Goal: Navigation & Orientation: Find specific page/section

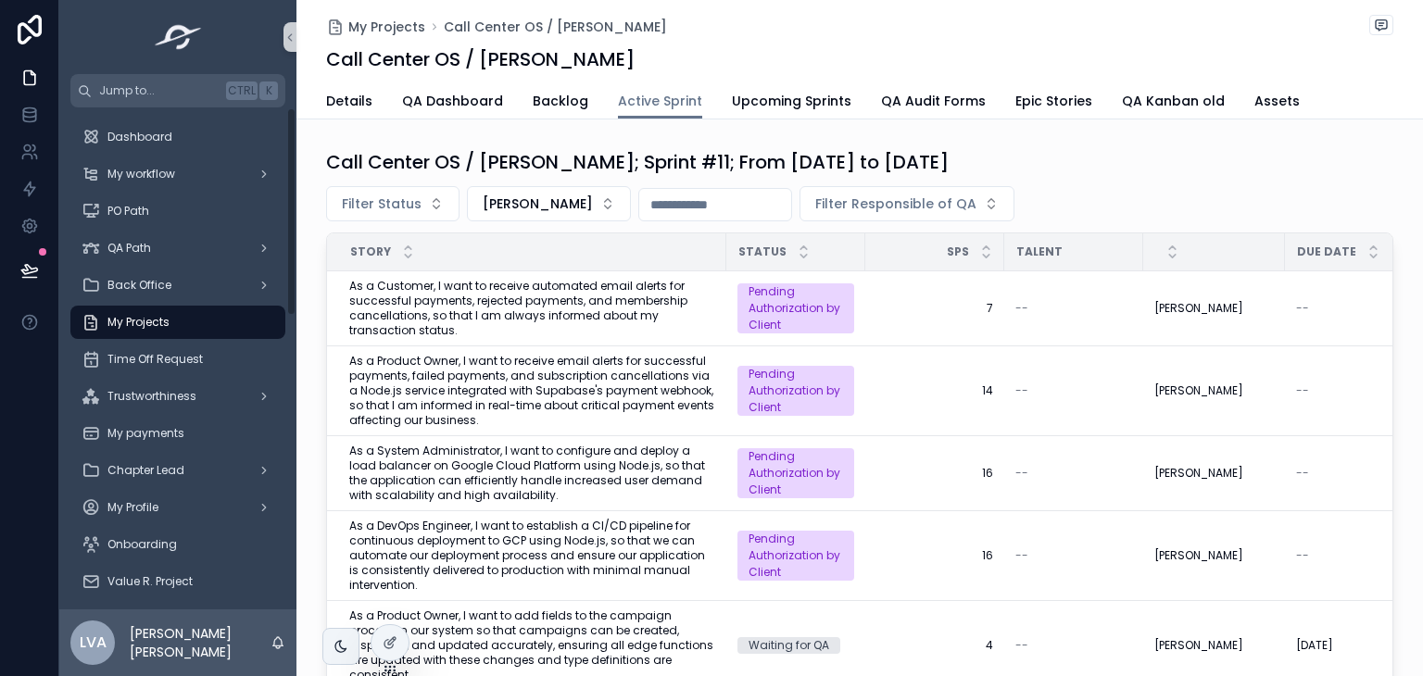
scroll to position [131, 0]
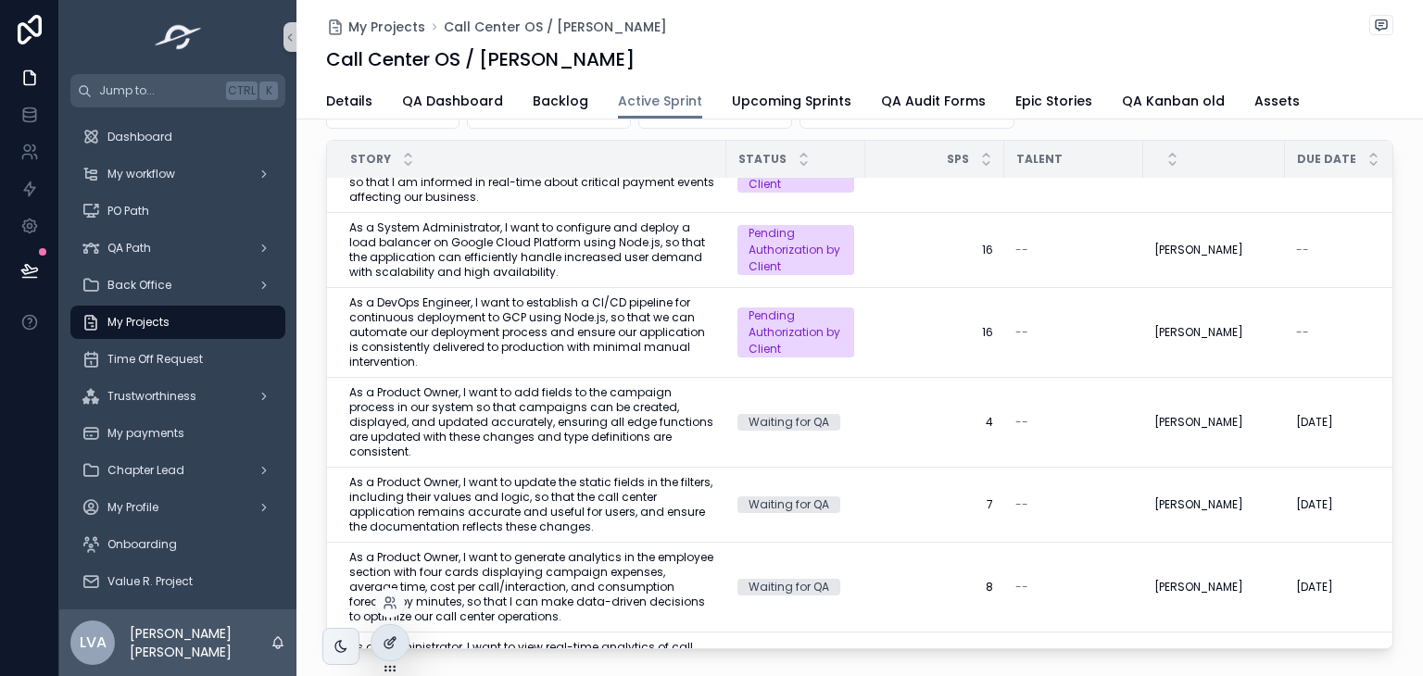
click at [383, 636] on icon at bounding box center [390, 643] width 15 height 15
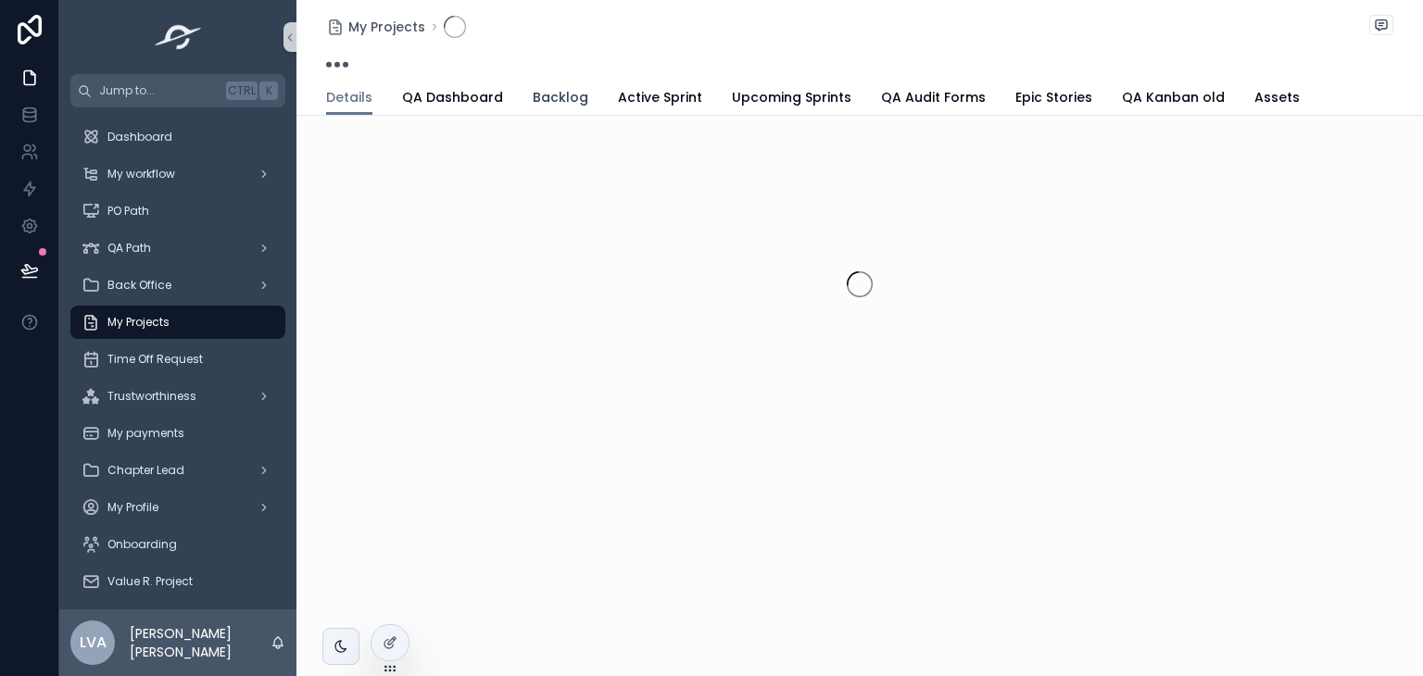
click at [538, 90] on span "Backlog" at bounding box center [561, 97] width 56 height 19
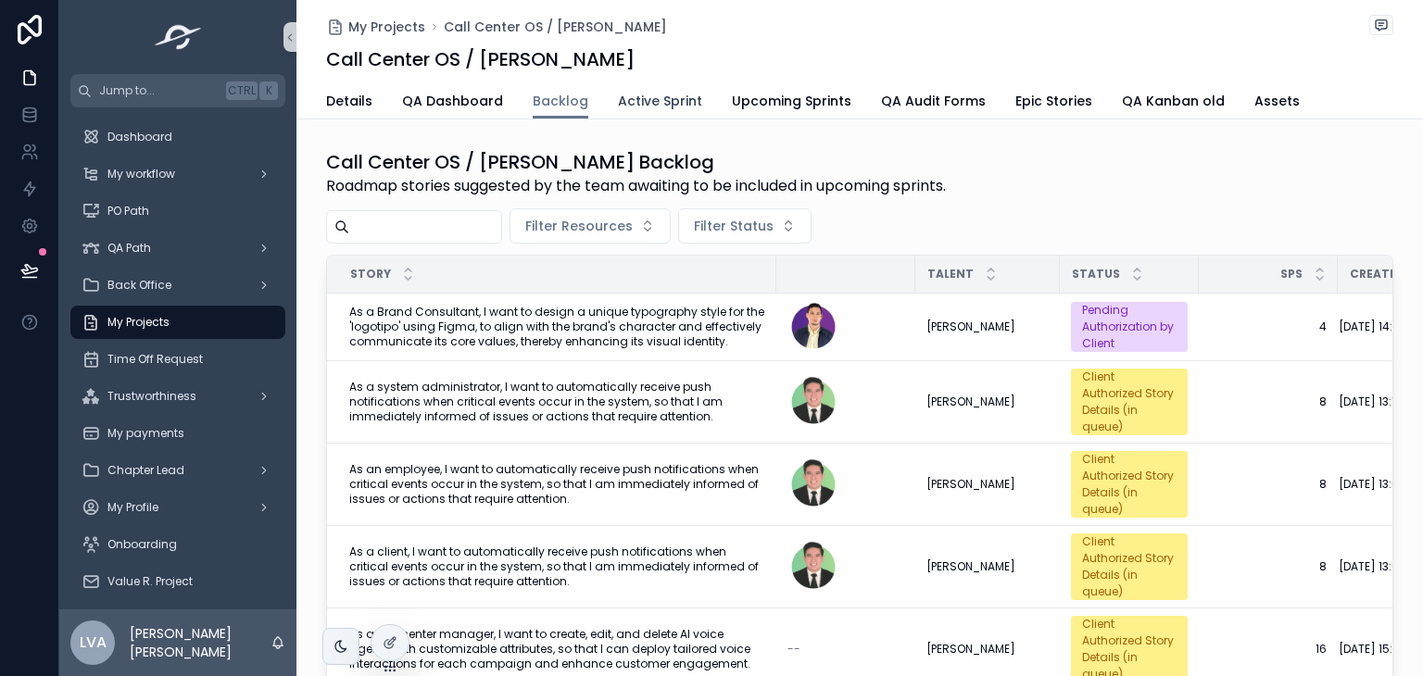
click at [634, 87] on link "Active Sprint" at bounding box center [660, 102] width 84 height 37
